Goal: Task Accomplishment & Management: Complete application form

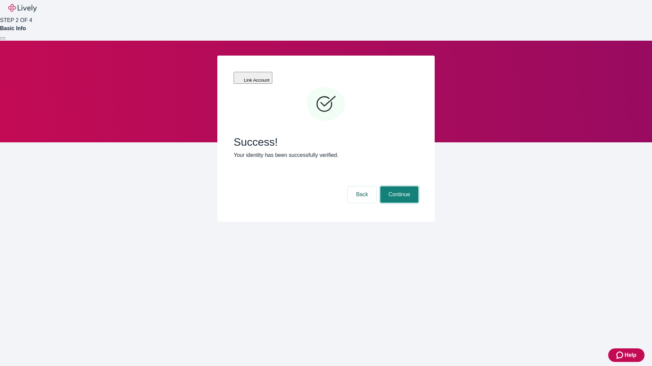
click at [398, 187] on button "Continue" at bounding box center [399, 195] width 38 height 16
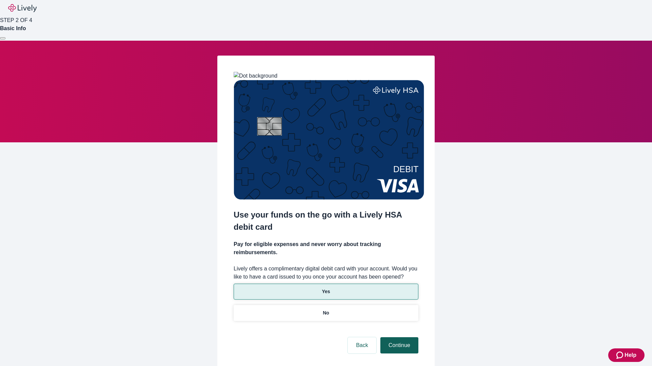
click at [325, 288] on p "Yes" at bounding box center [326, 291] width 8 height 7
click at [398, 338] on button "Continue" at bounding box center [399, 346] width 38 height 16
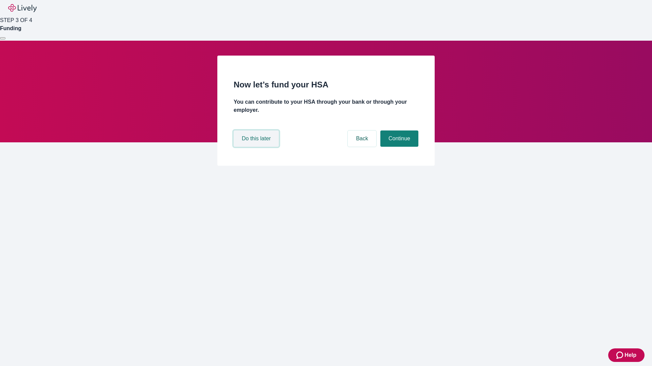
click at [257, 147] on button "Do this later" at bounding box center [255, 139] width 45 height 16
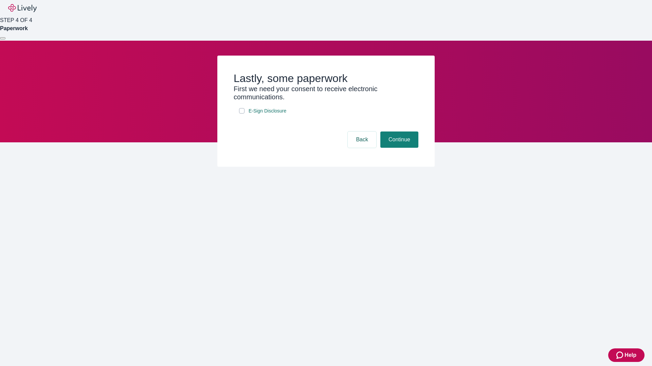
click at [242, 114] on input "E-Sign Disclosure" at bounding box center [241, 110] width 5 height 5
checkbox input "true"
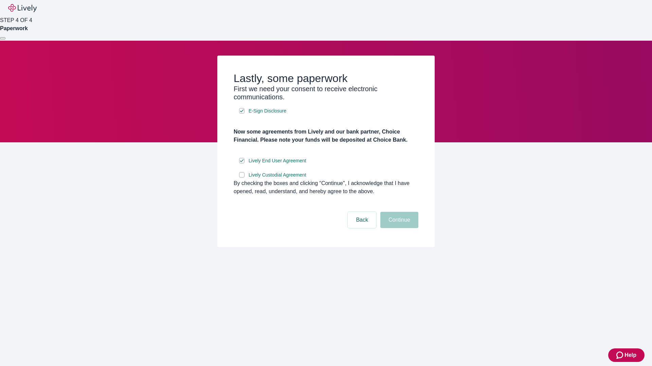
click at [242, 178] on input "Lively Custodial Agreement" at bounding box center [241, 174] width 5 height 5
checkbox input "true"
click at [398, 228] on button "Continue" at bounding box center [399, 220] width 38 height 16
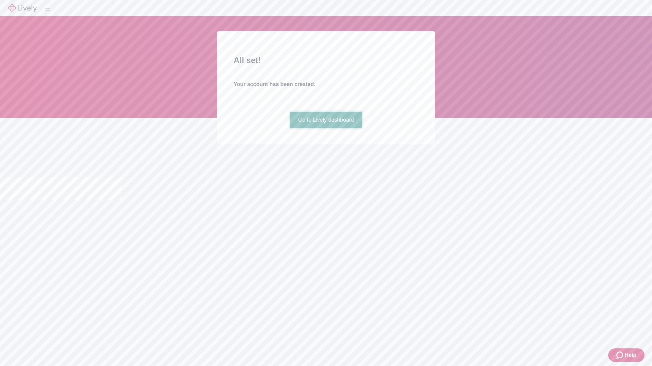
click at [325, 128] on link "Go to Lively dashboard" at bounding box center [326, 120] width 72 height 16
